Goal: Information Seeking & Learning: Learn about a topic

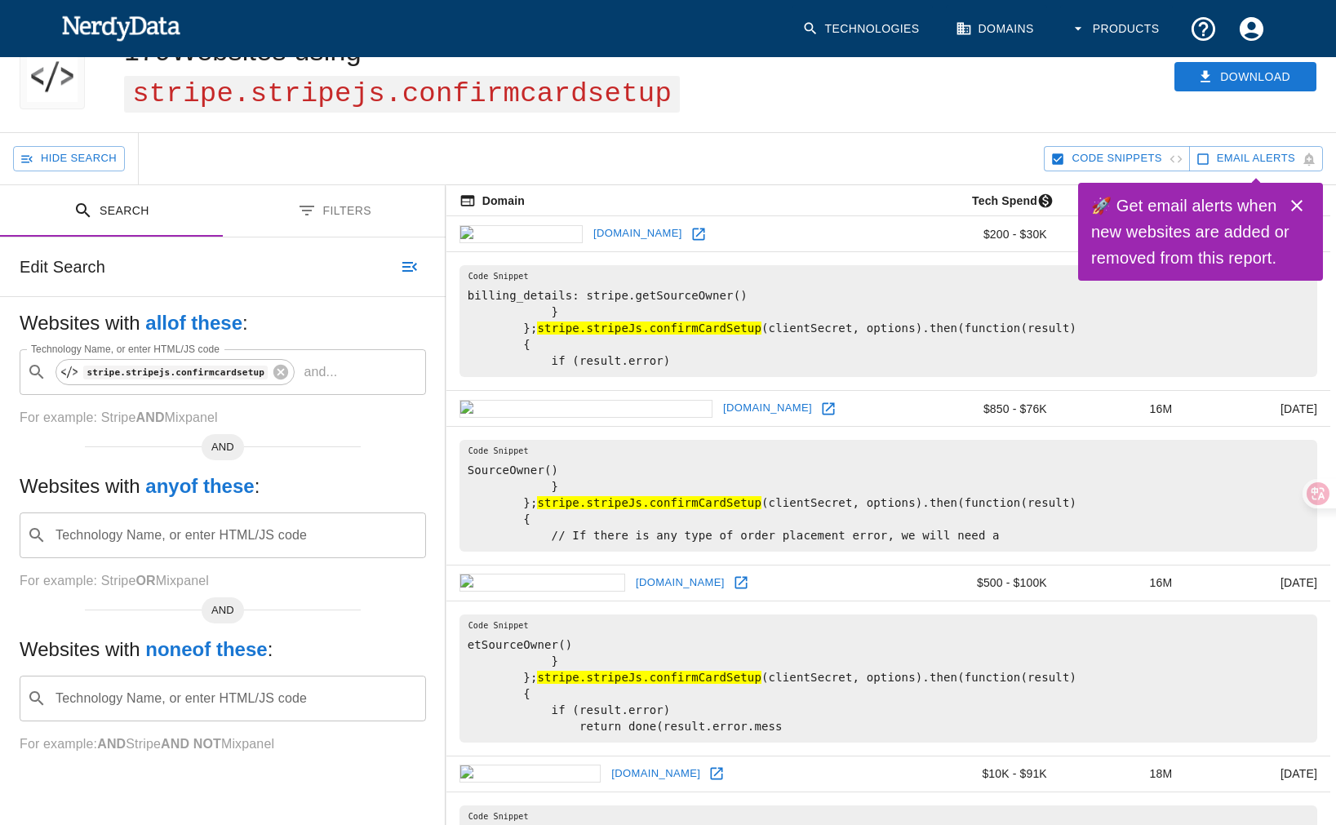
scroll to position [85, 0]
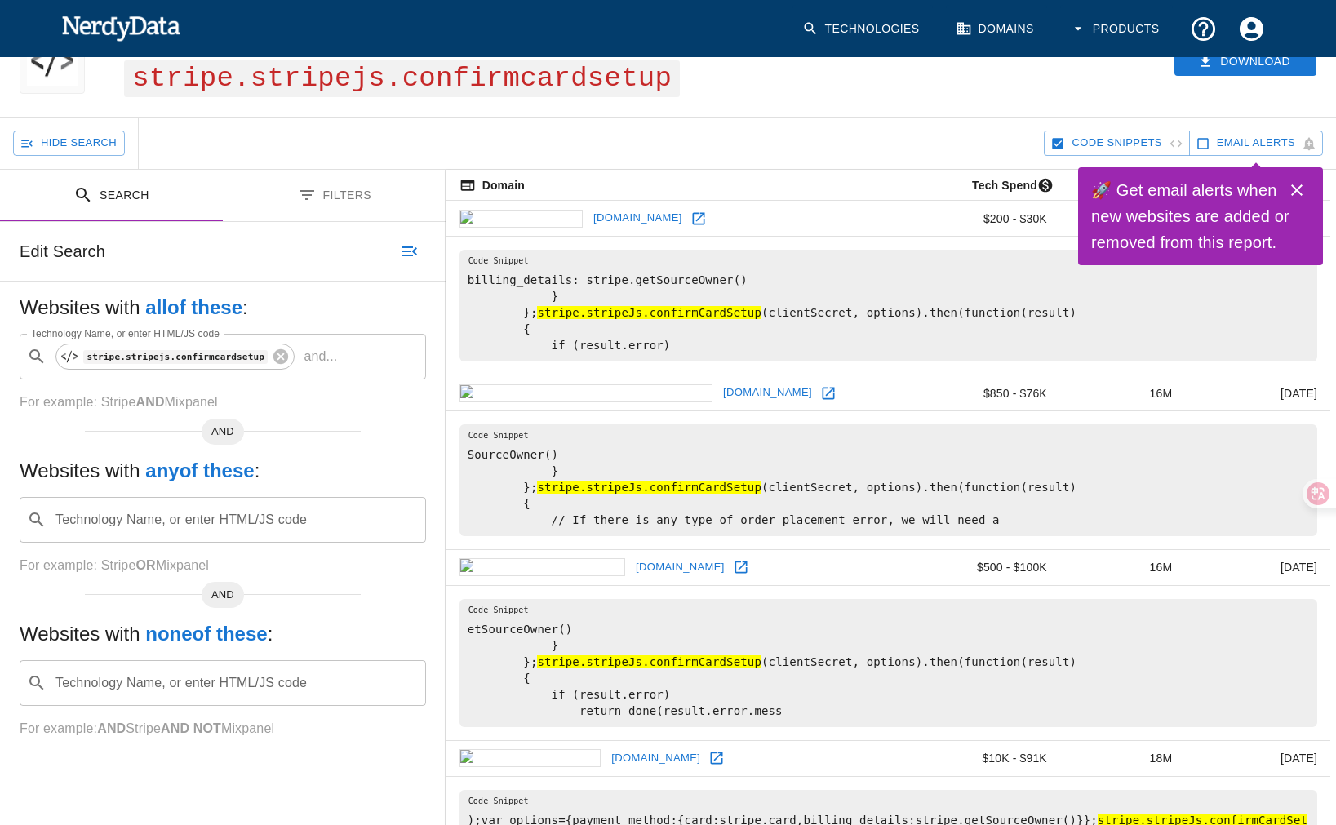
click at [822, 399] on icon at bounding box center [828, 393] width 12 height 12
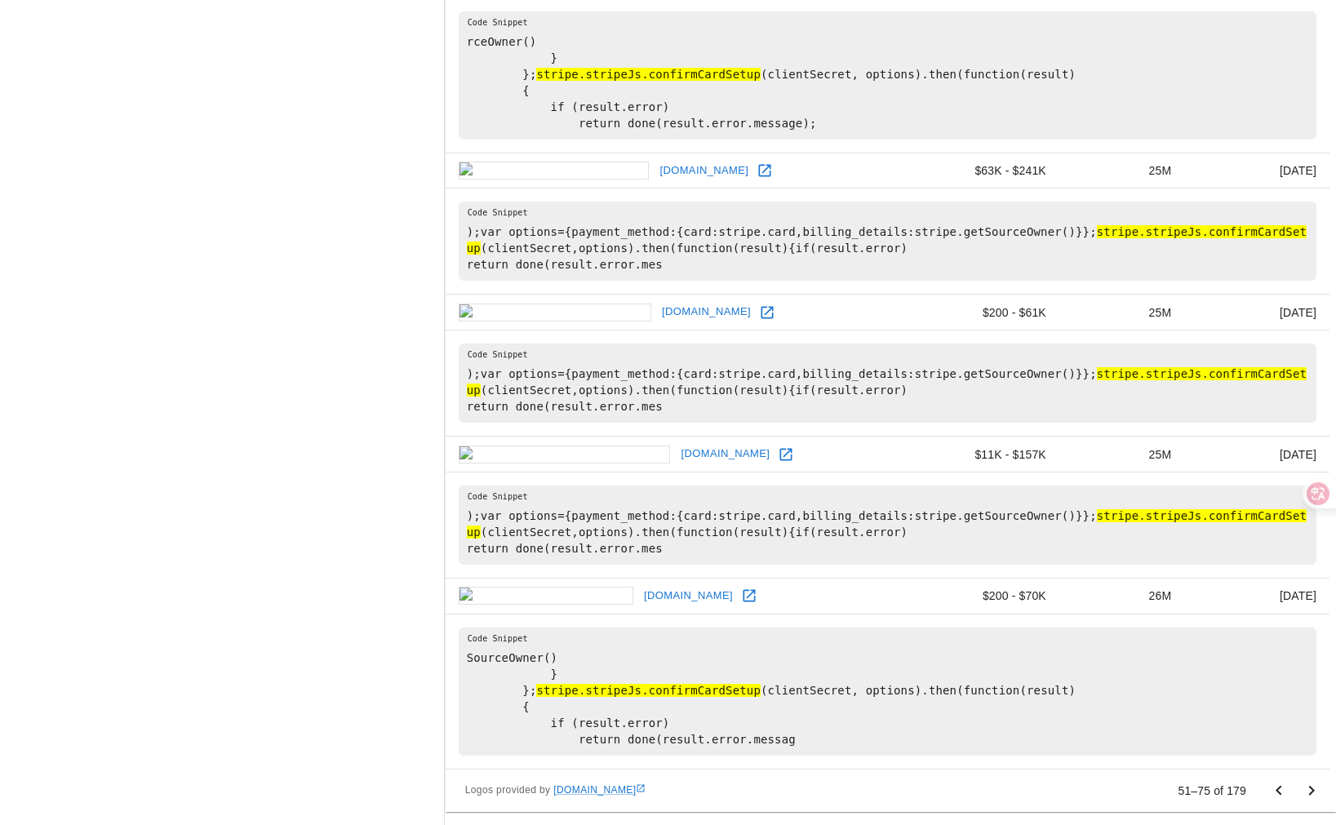
scroll to position [3879, 1]
click at [1307, 793] on icon "Go to next page" at bounding box center [1312, 791] width 20 height 20
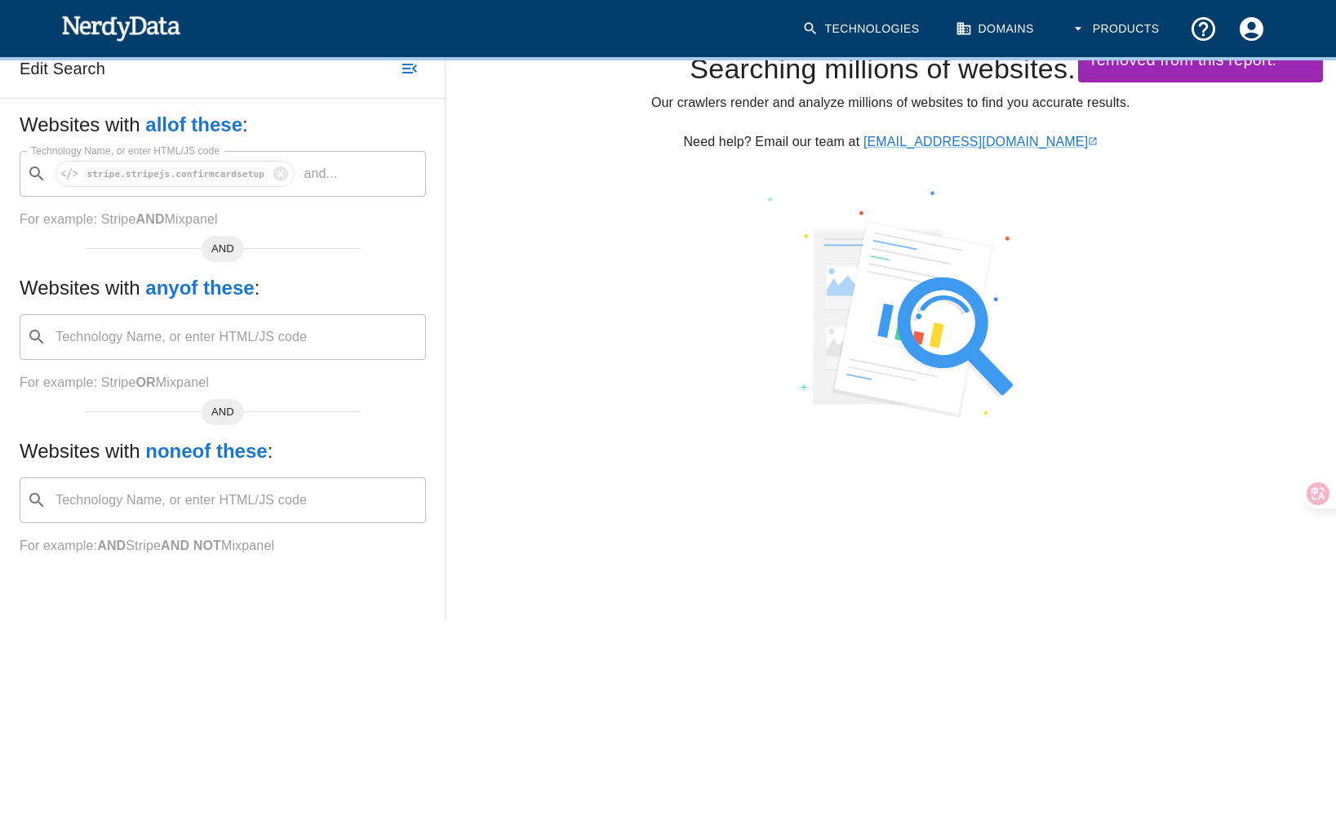
scroll to position [0, 0]
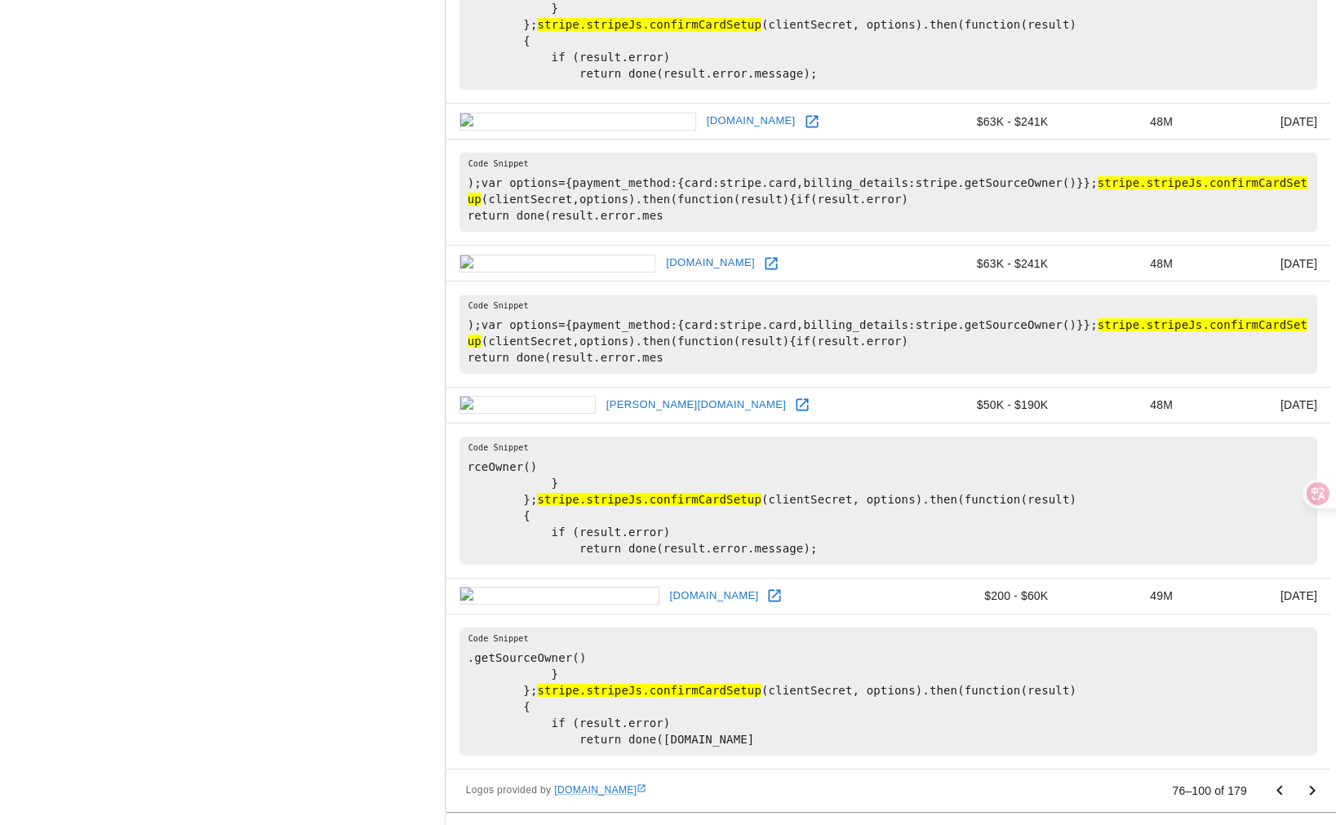
scroll to position [3593, 0]
click at [1309, 784] on icon "Go to next page" at bounding box center [1312, 791] width 20 height 20
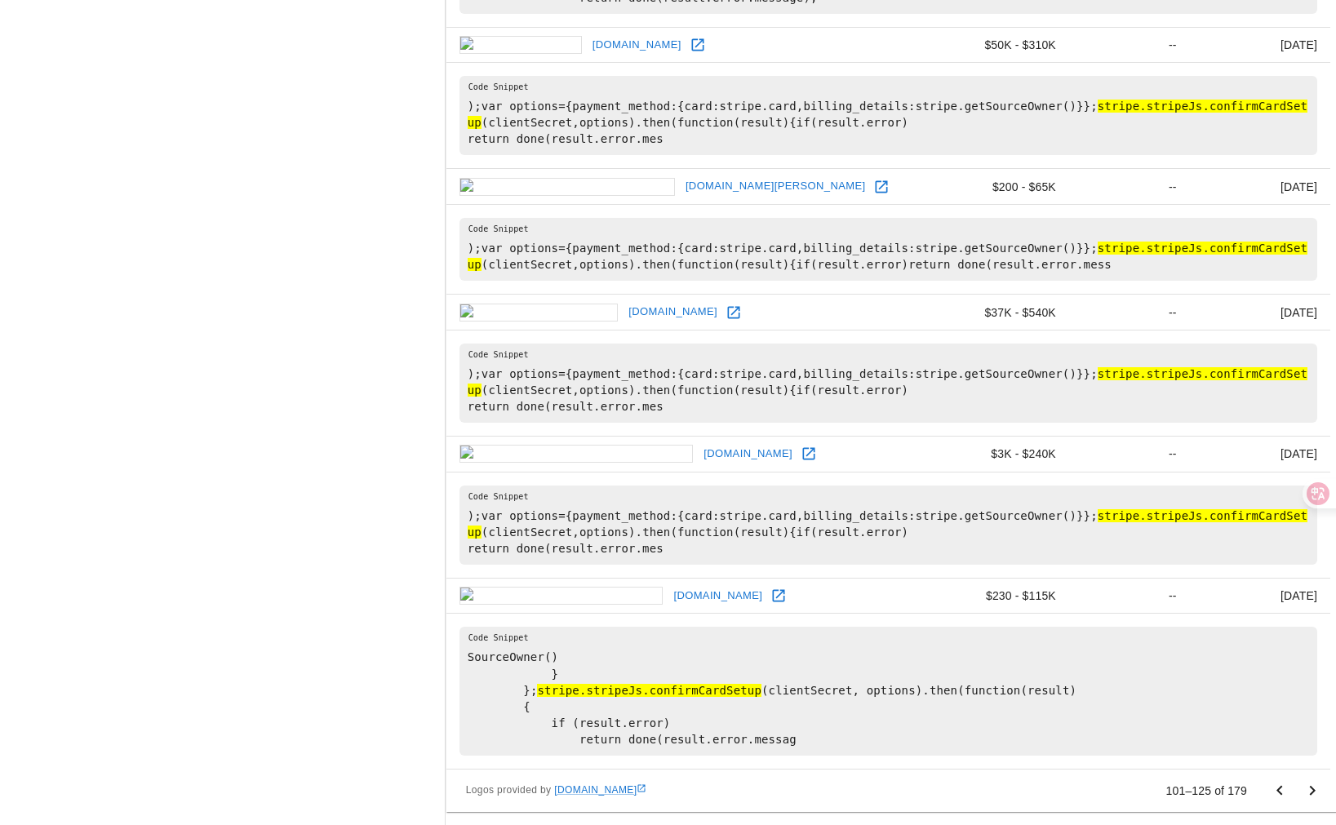
scroll to position [3348, 0]
click at [1308, 792] on icon "Go to next page" at bounding box center [1312, 791] width 20 height 20
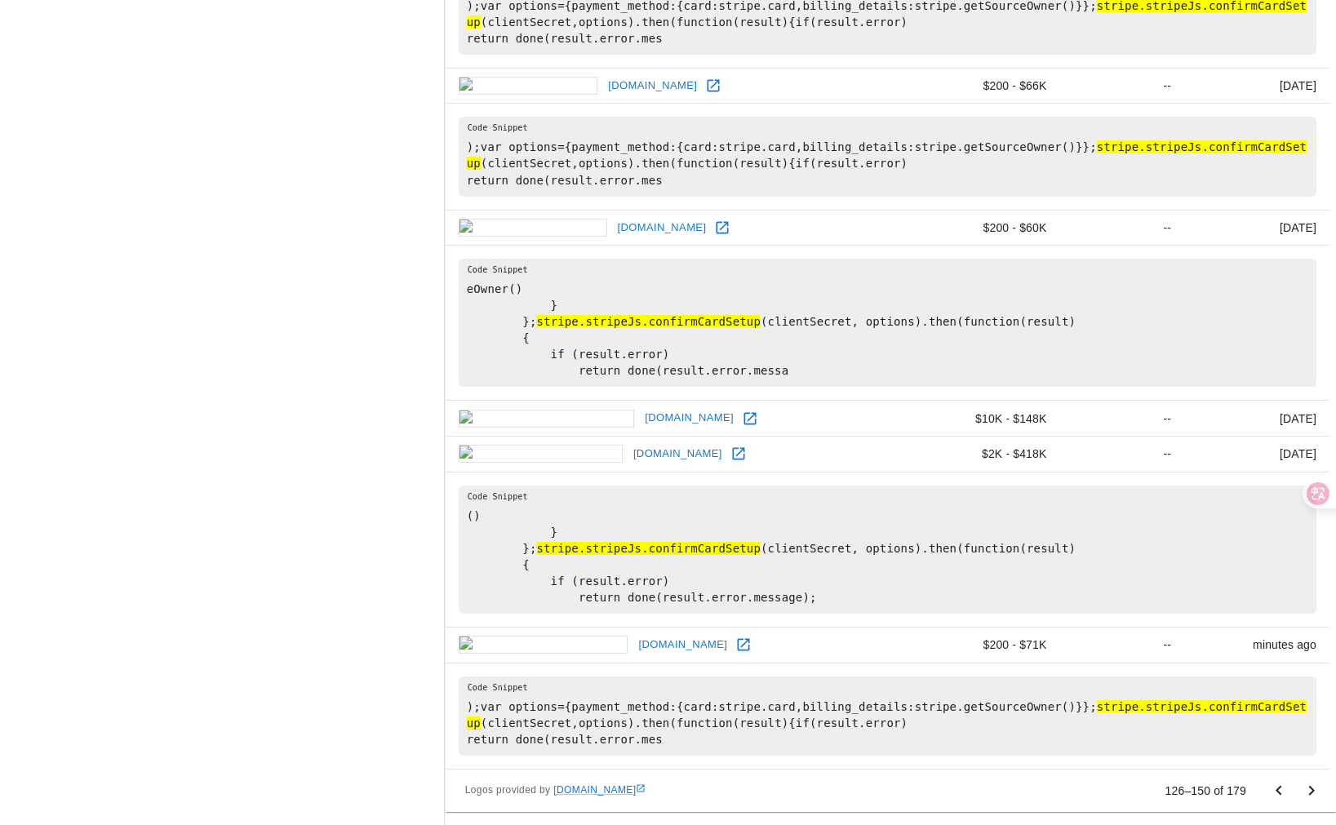
scroll to position [3724, 1]
click at [1311, 797] on icon "Go to next page" at bounding box center [1312, 791] width 20 height 20
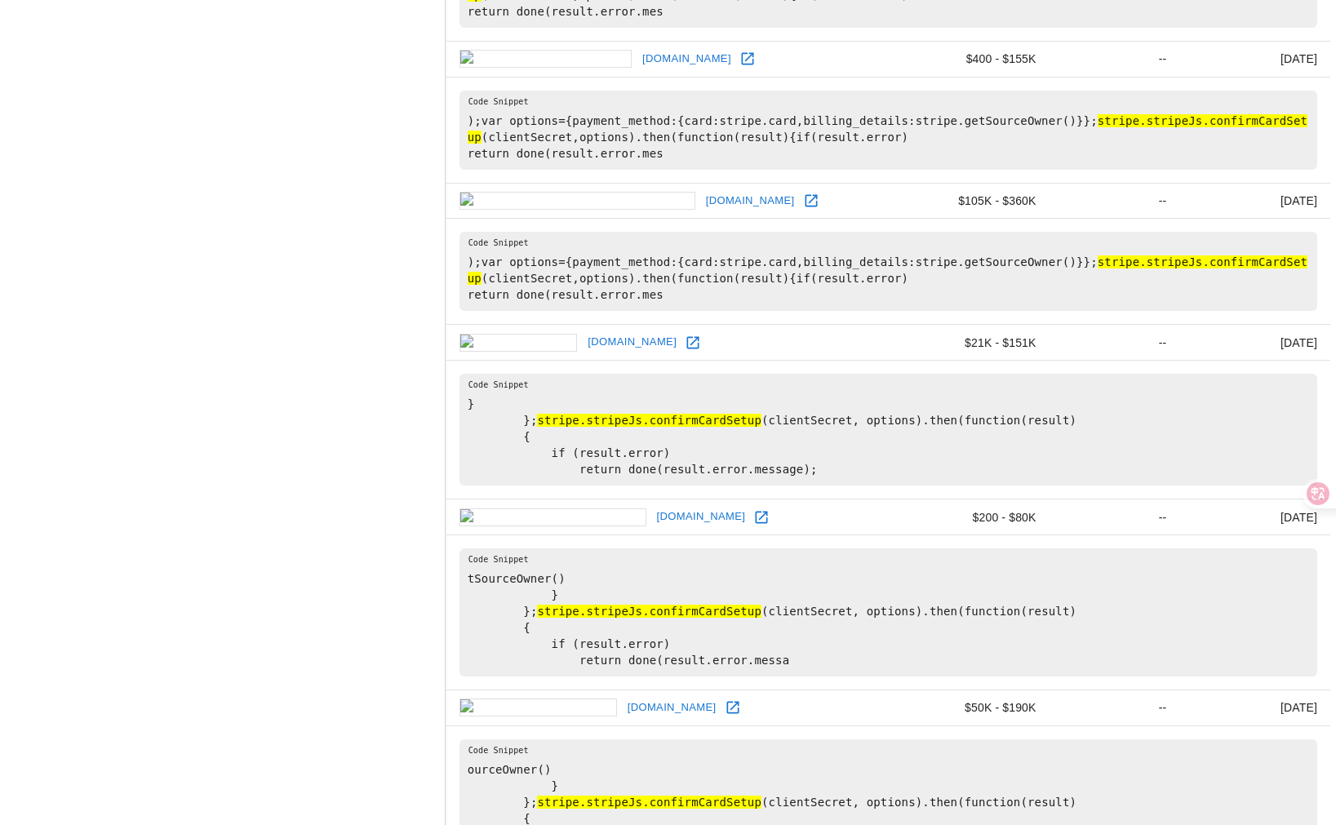
scroll to position [1809, 0]
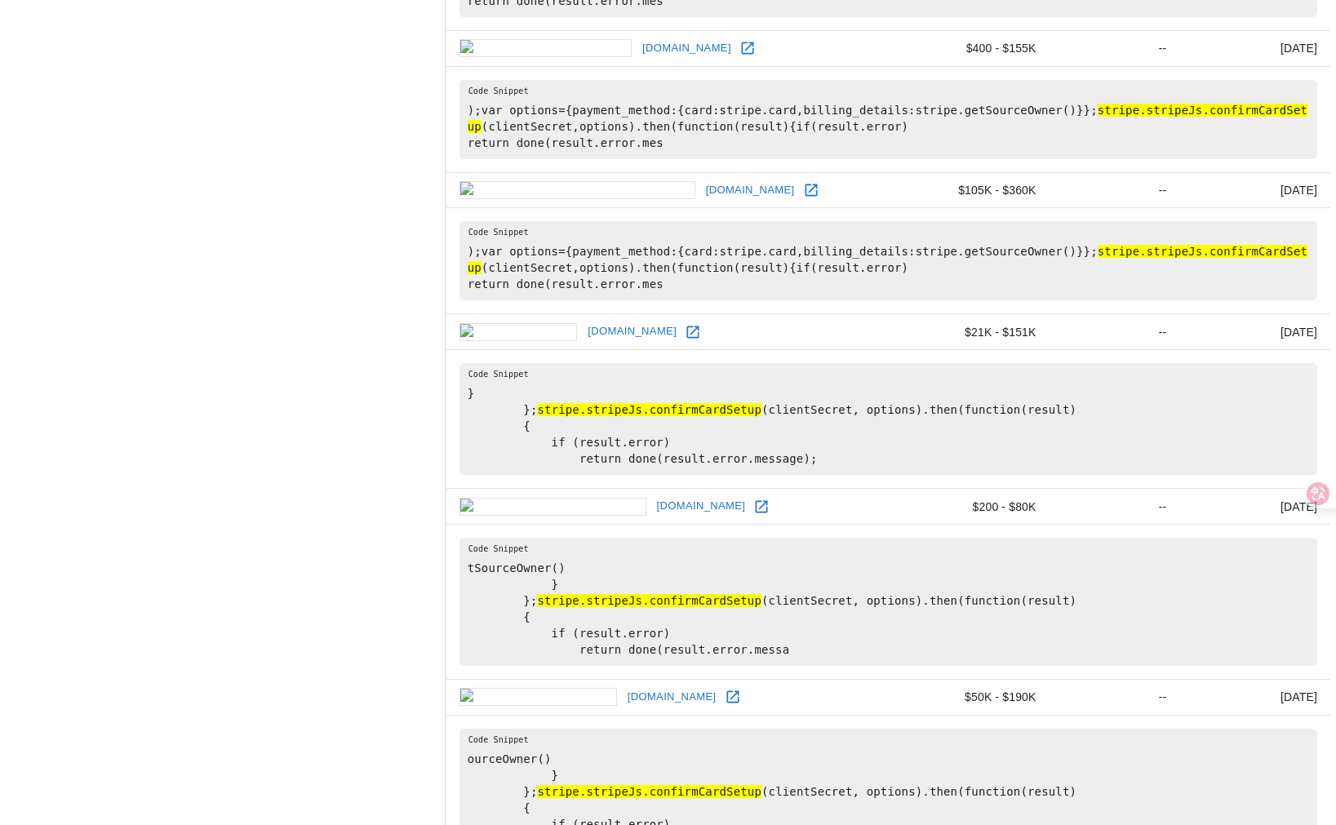
click at [803, 198] on icon at bounding box center [811, 190] width 16 height 16
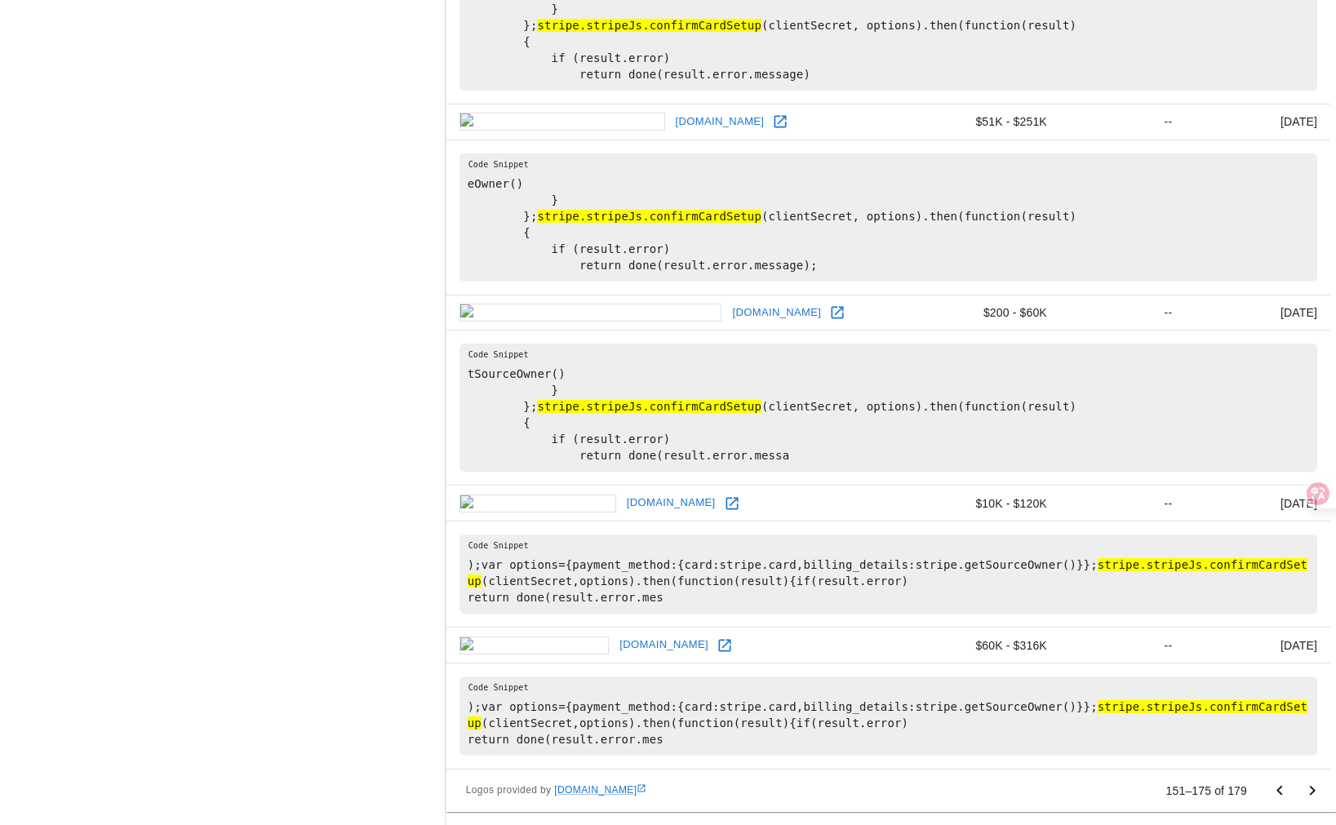
scroll to position [4271, 0]
click at [1308, 789] on icon "Go to next page" at bounding box center [1312, 791] width 20 height 20
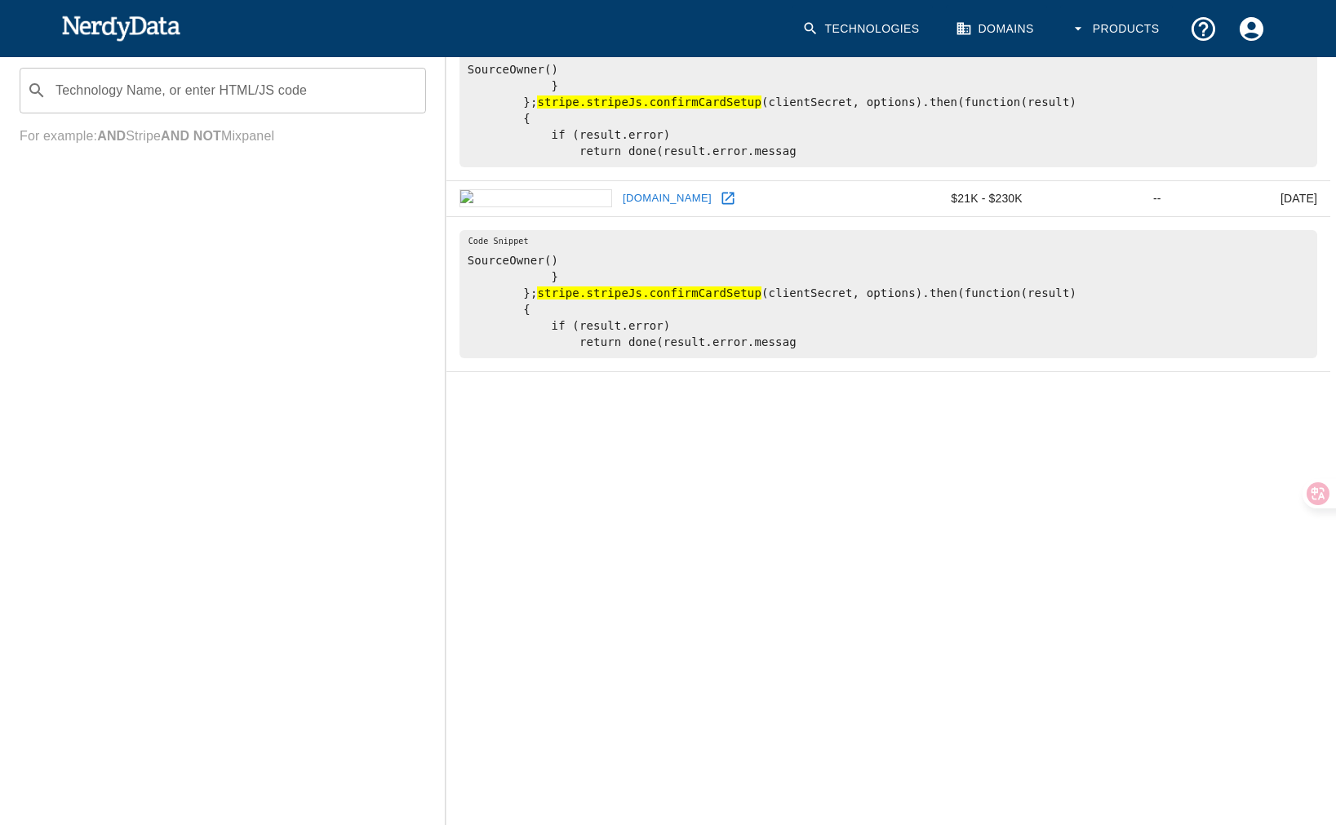
scroll to position [911, 0]
